Goal: Information Seeking & Learning: Check status

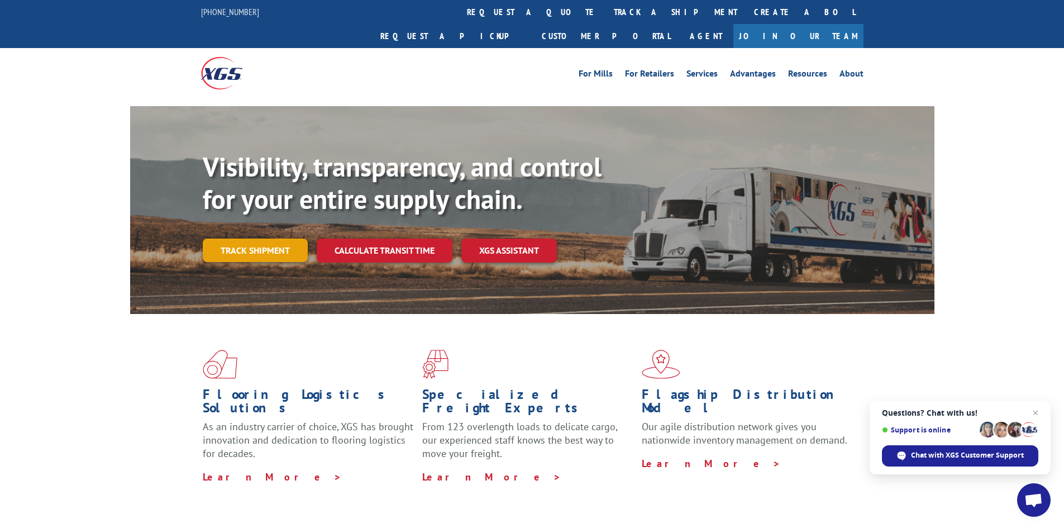
click at [261, 238] on link "Track shipment" at bounding box center [255, 249] width 105 height 23
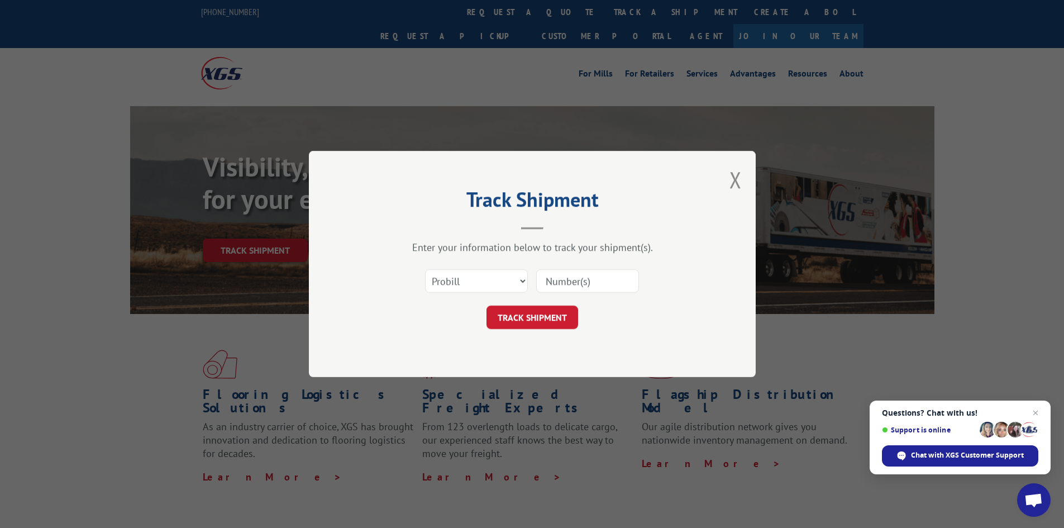
click at [601, 284] on input at bounding box center [587, 280] width 103 height 23
paste input "17594978"
type input "17594978"
click at [537, 314] on button "TRACK SHIPMENT" at bounding box center [532, 316] width 92 height 23
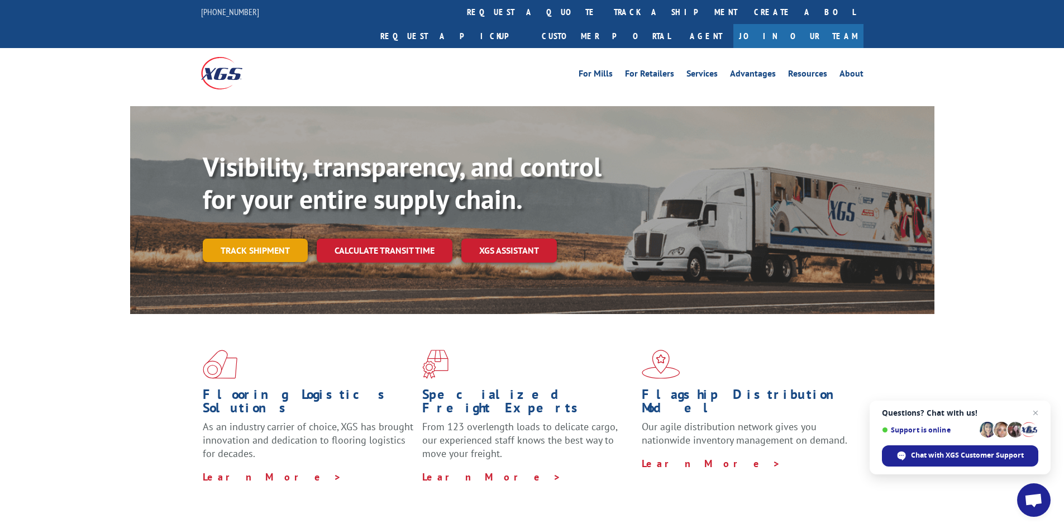
click at [250, 238] on link "Track shipment" at bounding box center [255, 249] width 105 height 23
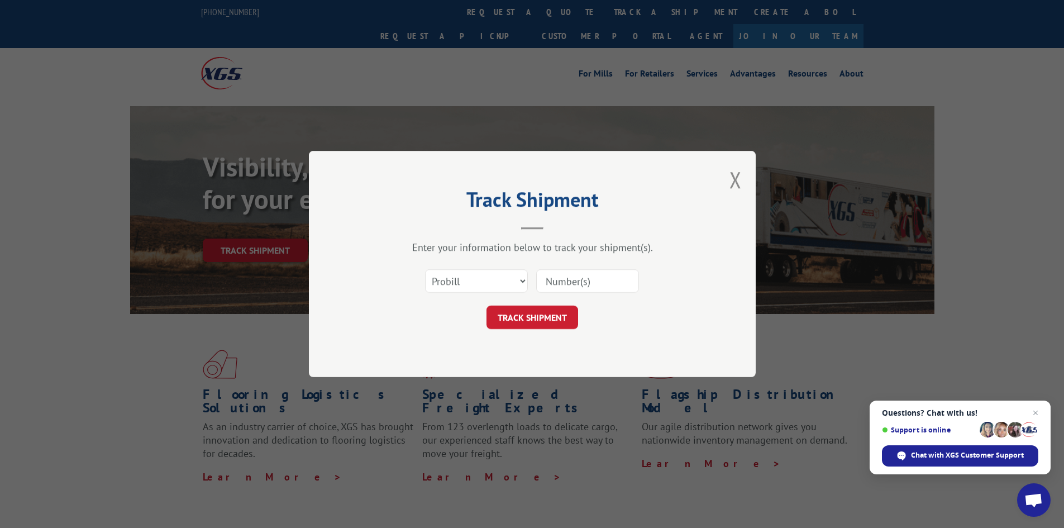
click at [604, 290] on input at bounding box center [587, 280] width 103 height 23
paste input "17594968"
type input "17594968"
click at [541, 309] on button "TRACK SHIPMENT" at bounding box center [532, 316] width 92 height 23
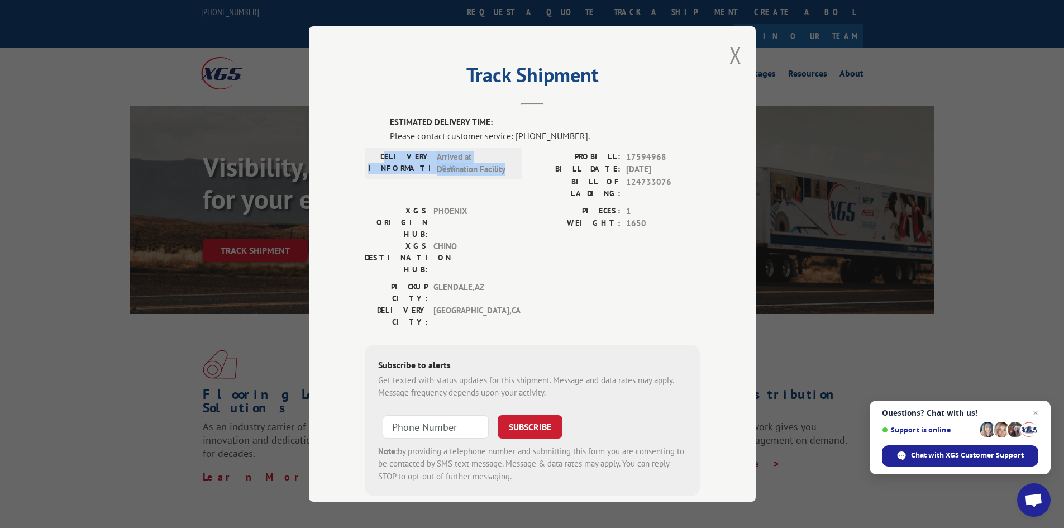
drag, startPoint x: 440, startPoint y: 161, endPoint x: 507, endPoint y: 170, distance: 67.6
click at [507, 170] on div "DELIVERY INFORMATION: Arrived at Destination Facility" at bounding box center [443, 163] width 151 height 25
click at [496, 169] on span "Arrived at Destination Facility" at bounding box center [474, 163] width 75 height 25
drag, startPoint x: 405, startPoint y: 161, endPoint x: 500, endPoint y: 183, distance: 97.0
click at [500, 183] on div "DELIVERY INFORMATION: Arrived at Destination Facility" at bounding box center [443, 178] width 157 height 54
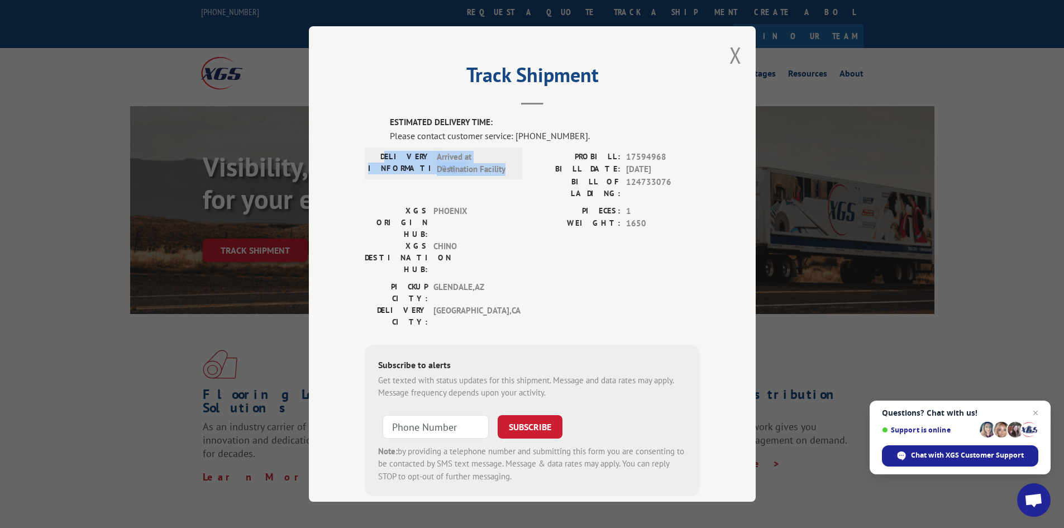
click at [477, 167] on span "Arrived at Destination Facility" at bounding box center [474, 163] width 75 height 25
click at [394, 150] on div "DELIVERY INFORMATION: Arrived at Destination Facility" at bounding box center [443, 163] width 157 height 32
drag, startPoint x: 398, startPoint y: 116, endPoint x: 385, endPoint y: 102, distance: 18.6
drag, startPoint x: 385, startPoint y: 102, endPoint x: 371, endPoint y: 121, distance: 23.5
click at [371, 121] on div "ESTIMATED DELIVERY TIME: Please contact customer service: (844) 947-7447. DELIV…" at bounding box center [532, 306] width 335 height 380
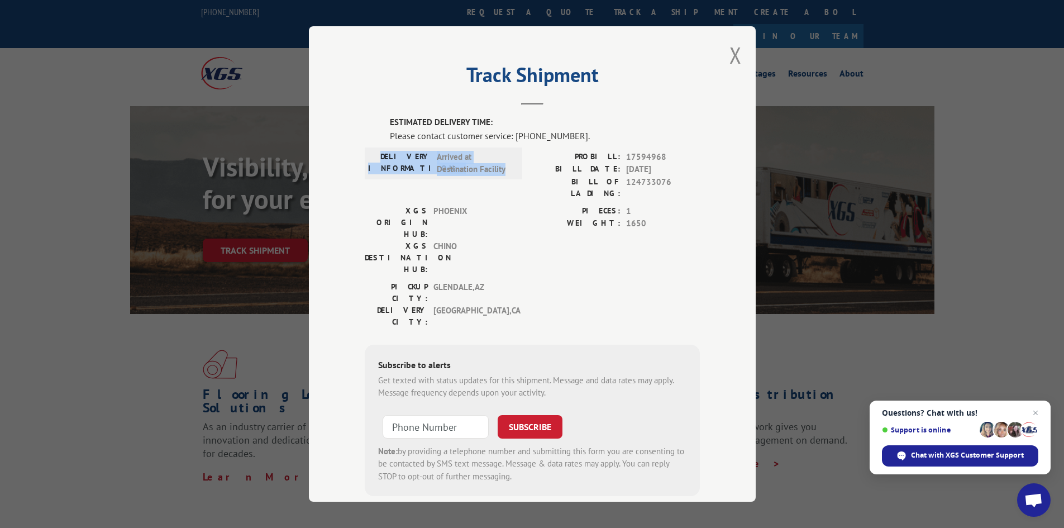
drag, startPoint x: 394, startPoint y: 156, endPoint x: 511, endPoint y: 174, distance: 118.7
click at [511, 174] on div "DELIVERY INFORMATION: Arrived at Destination Facility" at bounding box center [443, 163] width 151 height 25
copy div "DELIVERY INFORMATION: Arrived at Destination Facility"
click at [796, 61] on div "Track Shipment ESTIMATED DELIVERY TIME: Please contact customer service: (844) …" at bounding box center [532, 264] width 1064 height 528
